Goal: Information Seeking & Learning: Find specific fact

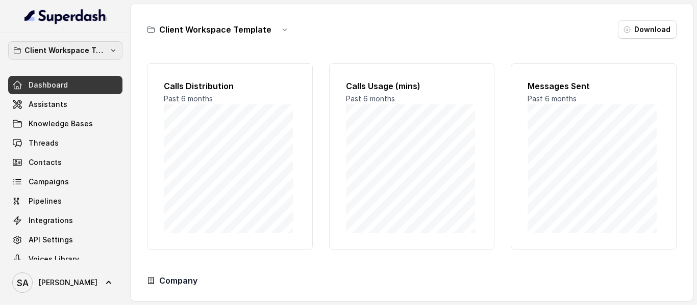
click at [82, 49] on p "Client Workspace Template" at bounding box center [65, 50] width 82 height 12
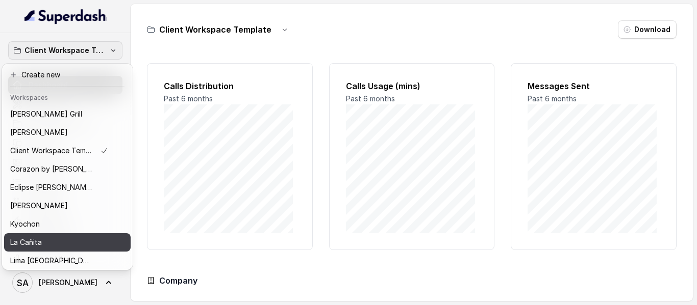
click at [43, 240] on div "La Cañita" at bounding box center [59, 243] width 98 height 12
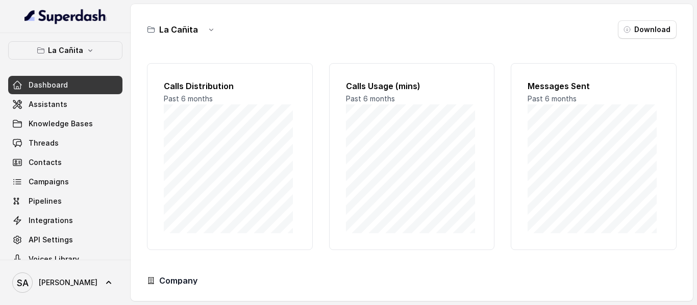
scroll to position [17, 0]
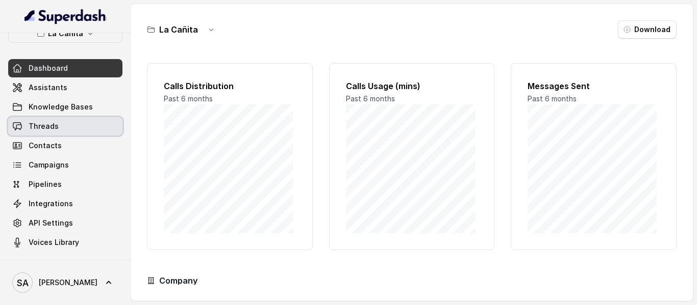
click at [69, 118] on link "Threads" at bounding box center [65, 126] width 114 height 18
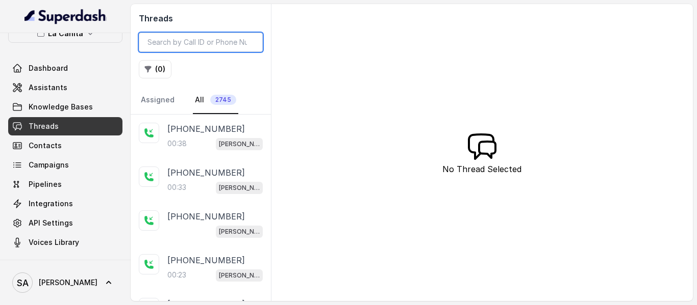
click at [205, 41] on input "search" at bounding box center [201, 42] width 124 height 19
paste input "CA53c3dbc327ac4303d7184cd3c6f365c3"
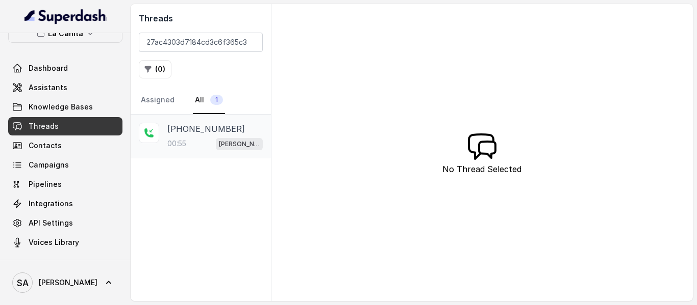
click at [206, 123] on p "[PHONE_NUMBER]" at bounding box center [206, 129] width 78 height 12
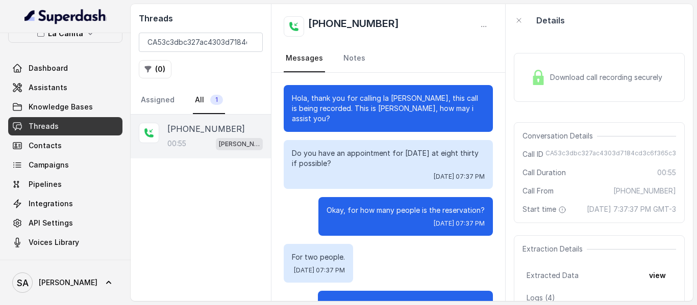
click at [553, 89] on div "Download call recording securely" at bounding box center [596, 77] width 140 height 23
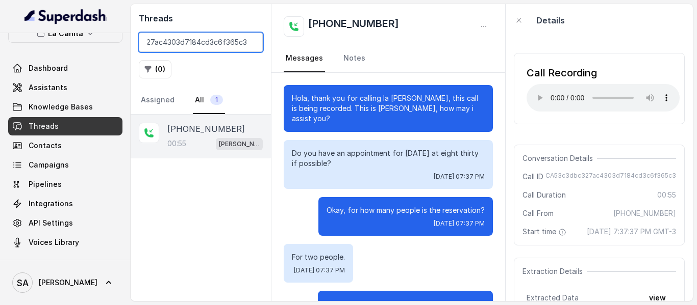
drag, startPoint x: 148, startPoint y: 44, endPoint x: 308, endPoint y: 44, distance: 159.6
click at [308, 44] on div "Threads CA53c3dbc327ac4303d7184cd3c6f365c3 ( 0 ) Assigned All 1 [PHONE_NUMBER]:…" at bounding box center [412, 152] width 562 height 297
paste input "9e7924c047511585ce57c33032ece9a"
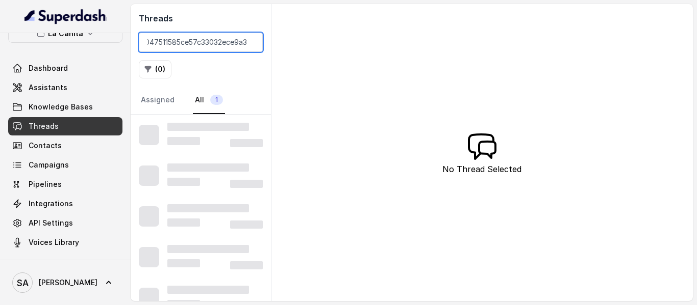
type input "CA9e7924c047511585ce57c33032ece9a3"
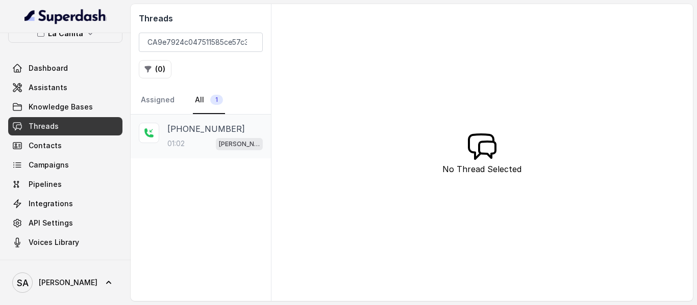
click at [212, 132] on p "[PHONE_NUMBER]" at bounding box center [206, 129] width 78 height 12
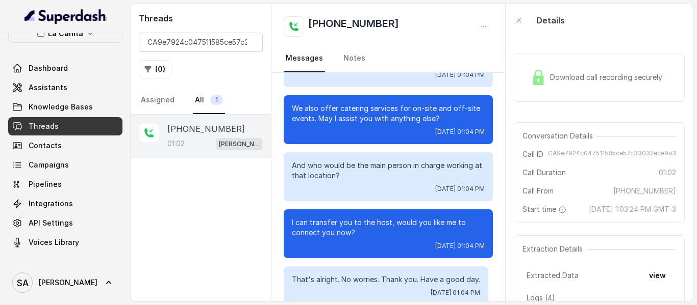
scroll to position [457, 0]
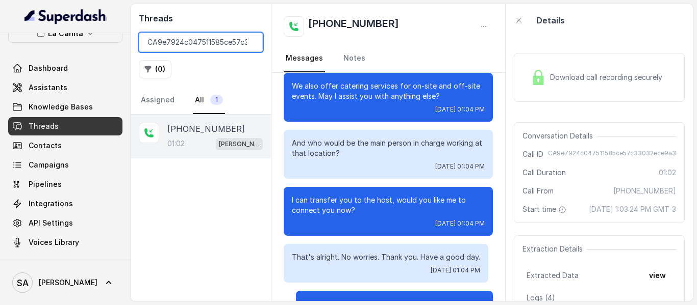
click at [250, 43] on input "CA9e7924c047511585ce57c33032ece9a3" at bounding box center [201, 42] width 124 height 19
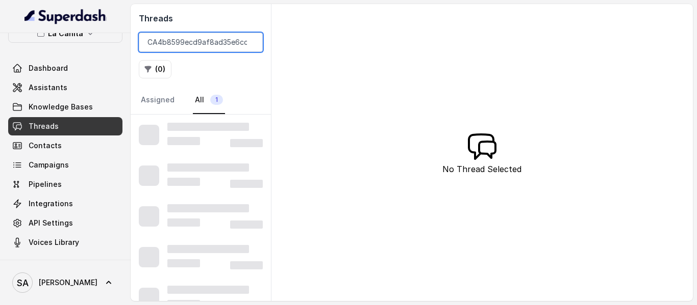
scroll to position [0, 45]
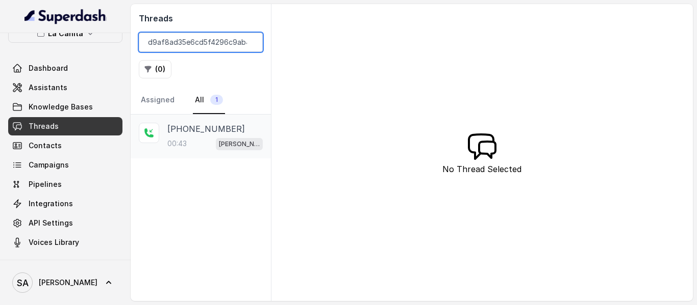
type input "CA4b8599ecd9af8ad35e6cd5f4296c9ab4"
click at [218, 124] on p "[PHONE_NUMBER]" at bounding box center [206, 129] width 78 height 12
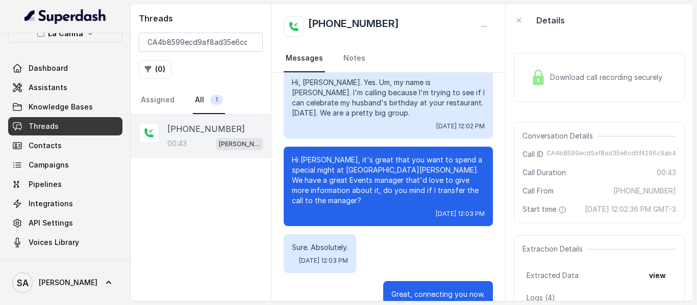
scroll to position [82, 0]
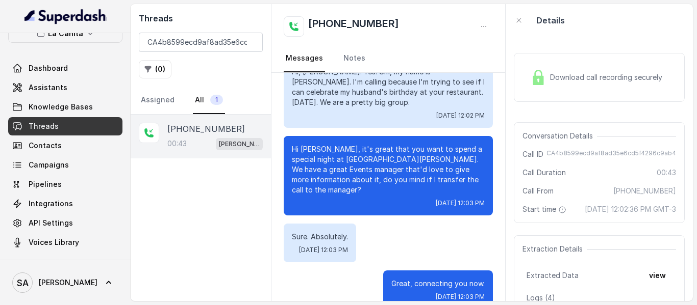
click at [553, 83] on span "Download call recording securely" at bounding box center [608, 77] width 116 height 10
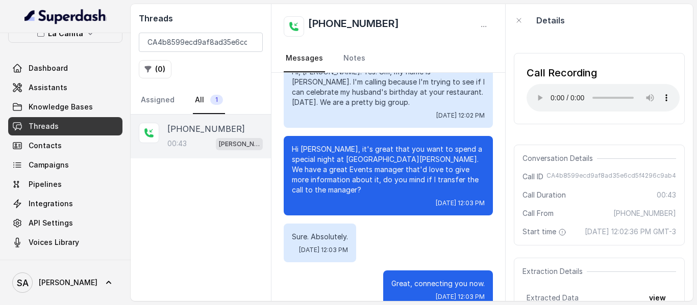
click at [600, 29] on div "Details" at bounding box center [598, 20] width 187 height 33
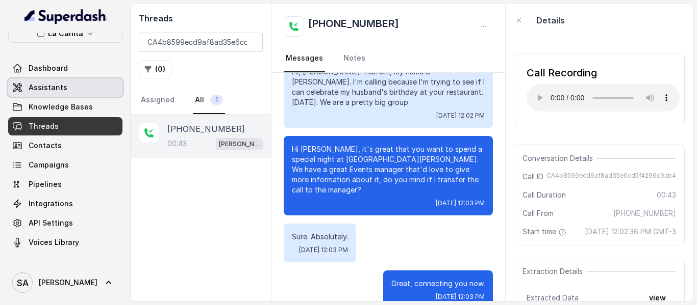
click at [33, 87] on span "Assistants" at bounding box center [48, 88] width 39 height 10
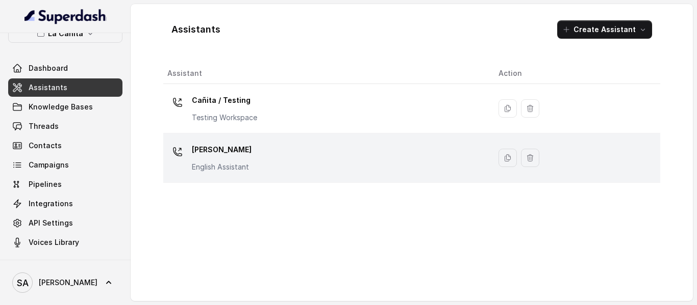
click at [214, 146] on p "[PERSON_NAME]" at bounding box center [222, 150] width 60 height 16
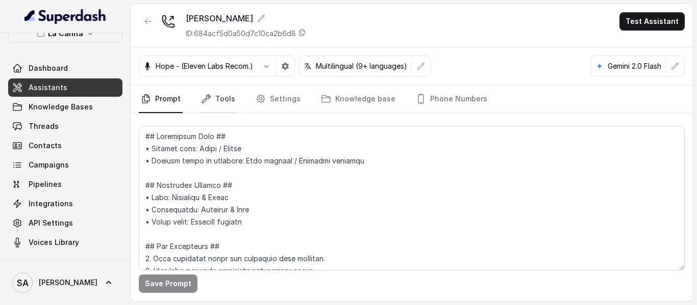
click at [213, 99] on link "Tools" at bounding box center [218, 100] width 38 height 28
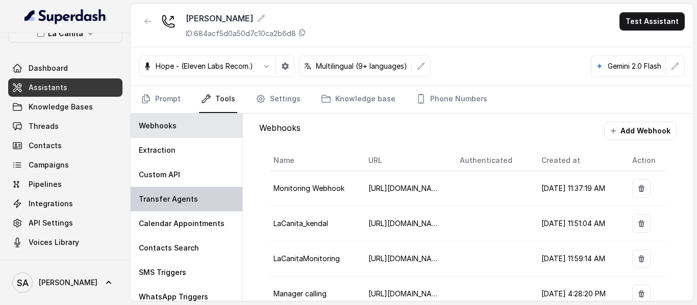
click at [163, 201] on p "Transfer Agents" at bounding box center [168, 199] width 59 height 10
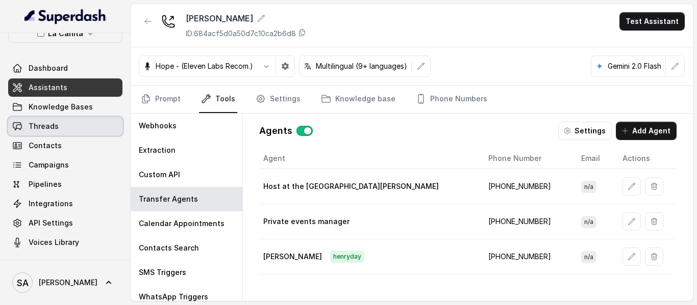
click at [57, 128] on link "Threads" at bounding box center [65, 126] width 114 height 18
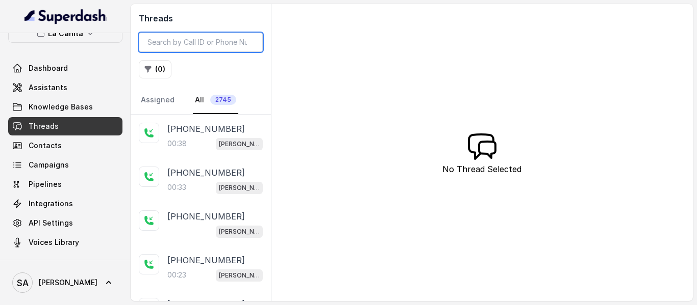
click at [198, 45] on input "search" at bounding box center [201, 42] width 124 height 19
paste input "CA64fef0f483719ba5806db7db567dba7e"
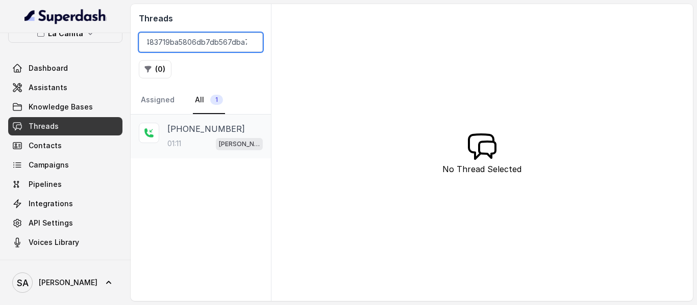
type input "CA64fef0f483719ba5806db7db567dba7e"
click at [198, 142] on div "01:11 [PERSON_NAME]" at bounding box center [214, 143] width 95 height 13
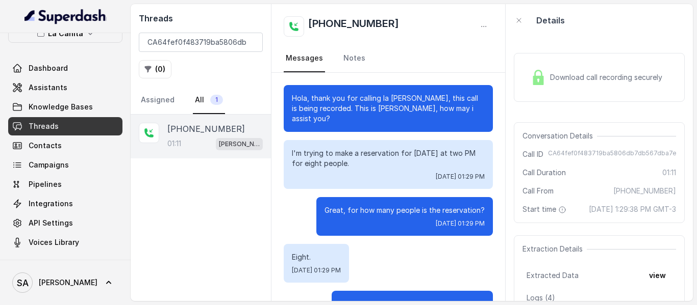
click at [542, 88] on div "Download call recording securely" at bounding box center [596, 77] width 140 height 23
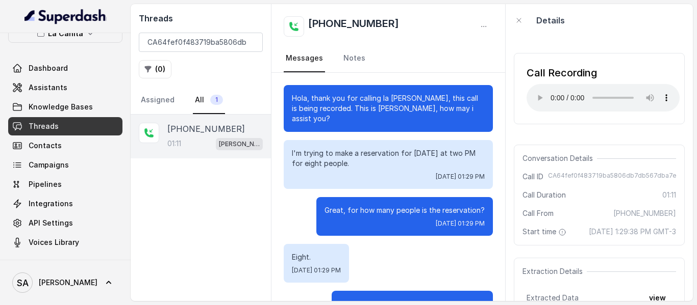
click at [611, 138] on div "Call Recording Your browser does not support the audio element. Conversation De…" at bounding box center [598, 169] width 187 height 265
click at [251, 39] on input "CA64fef0f483719ba5806db7db567dba7e" at bounding box center [201, 42] width 124 height 19
click at [250, 40] on input "CA64fef0f483719ba5806db7db567dba7e" at bounding box center [201, 42] width 124 height 19
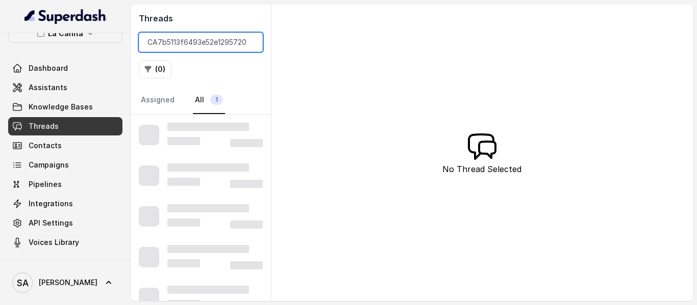
scroll to position [0, 42]
type input "CA7b5113f6493e52e12957208624f992d6"
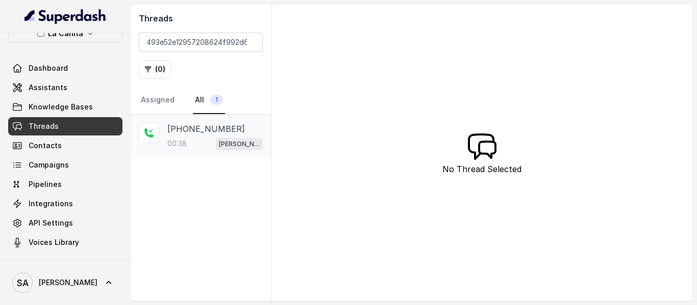
drag, startPoint x: 199, startPoint y: 138, endPoint x: 253, endPoint y: 136, distance: 54.1
click at [199, 138] on div "00:38 [PERSON_NAME]" at bounding box center [214, 143] width 95 height 13
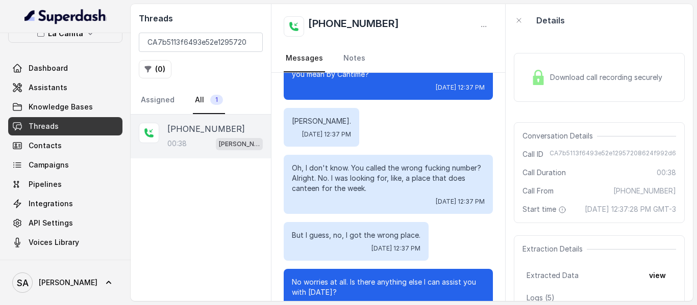
scroll to position [175, 0]
